Goal: Check status

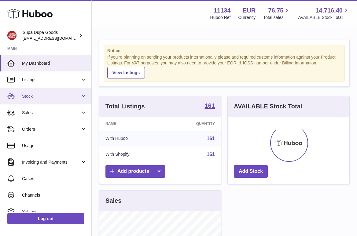
scroll to position [95, 122]
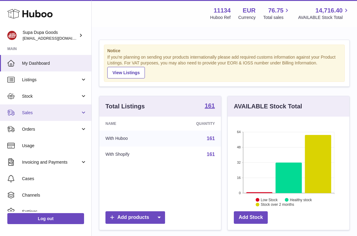
click at [50, 114] on span "Sales" at bounding box center [51, 113] width 58 height 6
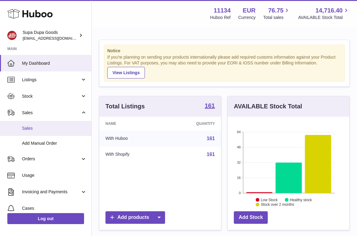
click at [43, 124] on link "Sales" at bounding box center [45, 128] width 91 height 15
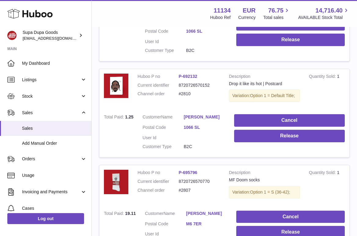
scroll to position [944, 0]
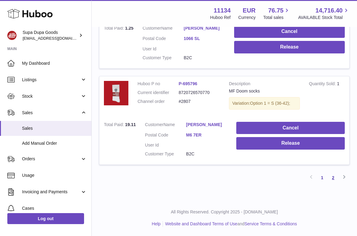
click at [331, 183] on link "2" at bounding box center [333, 177] width 11 height 11
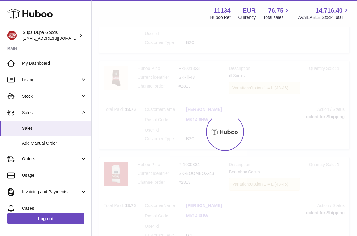
scroll to position [28, 0]
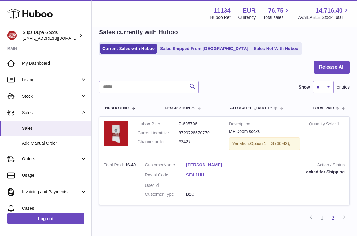
click at [245, 41] on div "Sales currently with Huboo Current Sales with Huboo Sales Shipped From Huboo Sa…" at bounding box center [224, 41] width 251 height 27
click at [252, 44] on link "Sales Not With Huboo" at bounding box center [276, 49] width 49 height 10
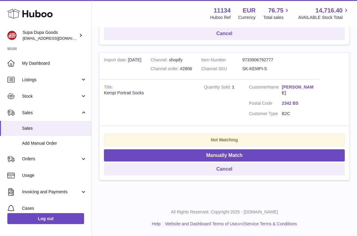
scroll to position [375, 0]
